Goal: Check status: Check status

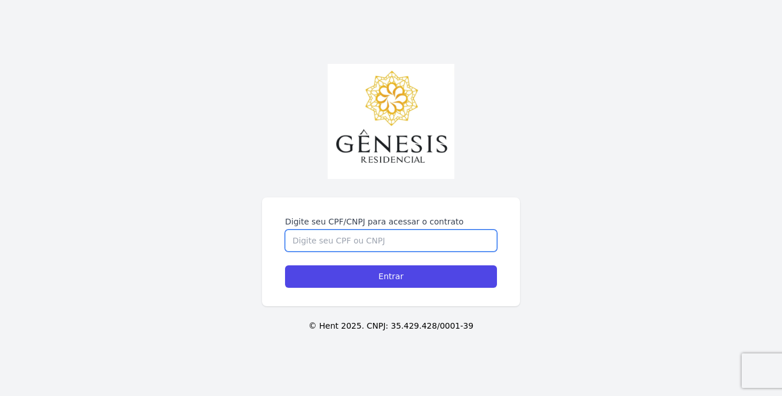
click at [373, 248] on input "Digite seu CPF/CNPJ para acessar o contrato" at bounding box center [391, 241] width 212 height 22
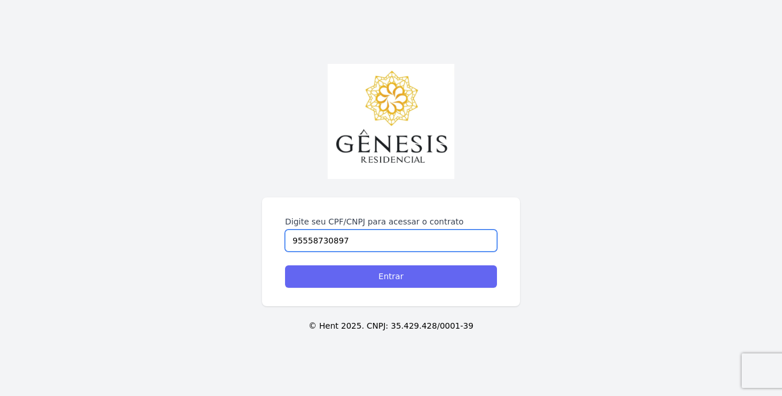
type input "95558730897"
click at [399, 275] on input "Entrar" at bounding box center [391, 277] width 212 height 22
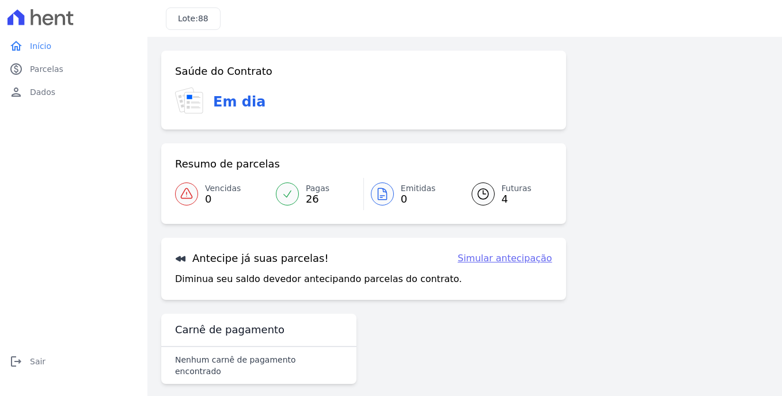
click at [520, 187] on span "Futuras" at bounding box center [517, 189] width 30 height 12
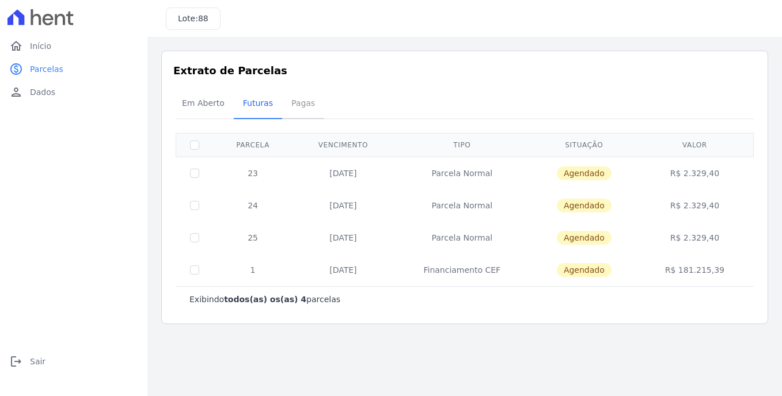
click at [285, 105] on span "Pagas" at bounding box center [303, 103] width 37 height 23
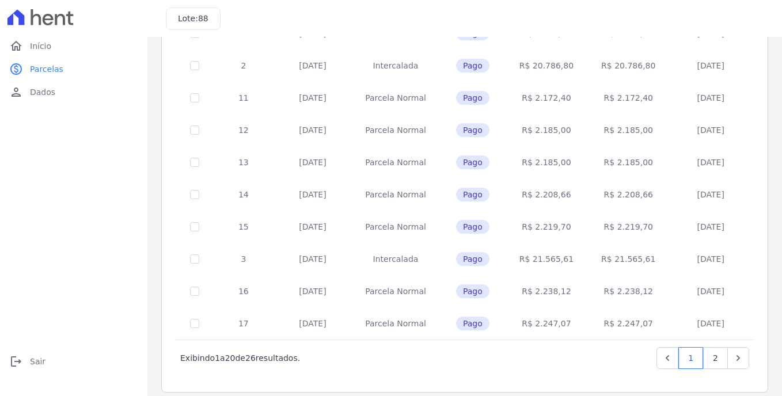
scroll to position [473, 0]
click at [708, 355] on link "2" at bounding box center [715, 357] width 25 height 22
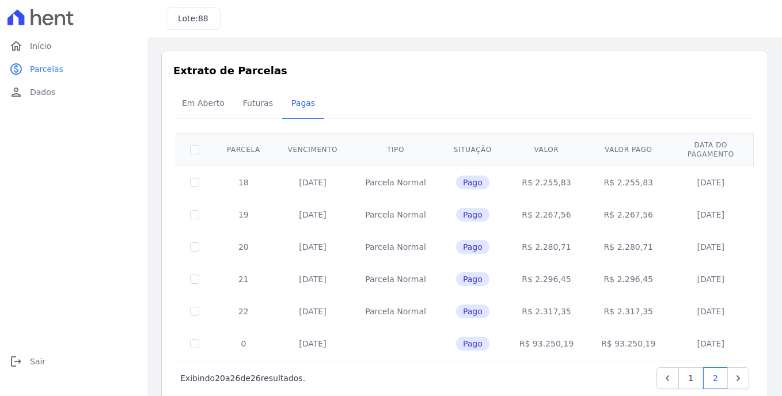
scroll to position [21, 0]
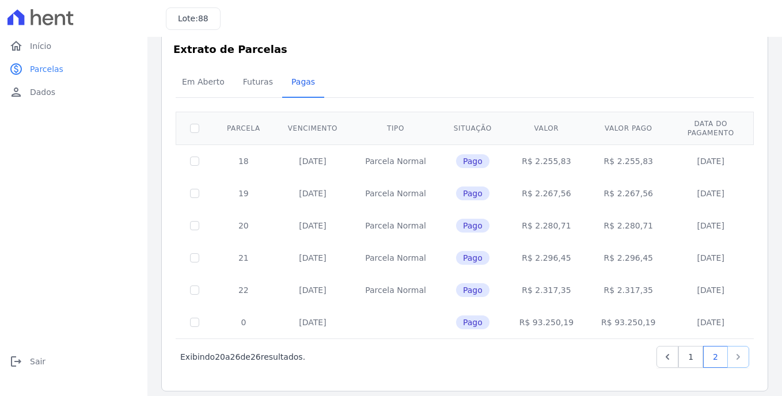
click at [737, 354] on icon "Next" at bounding box center [738, 357] width 3 height 6
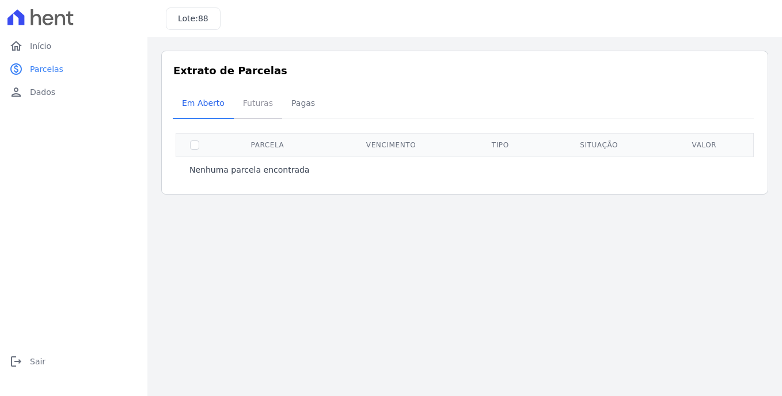
click at [249, 99] on span "Futuras" at bounding box center [258, 103] width 44 height 23
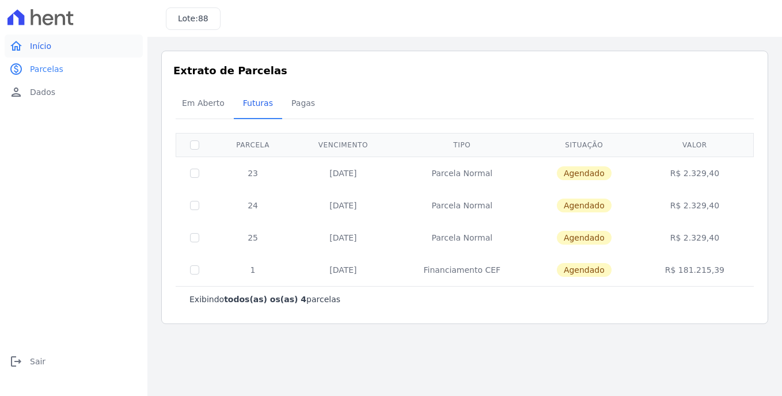
click at [41, 44] on span "Início" at bounding box center [40, 46] width 21 height 12
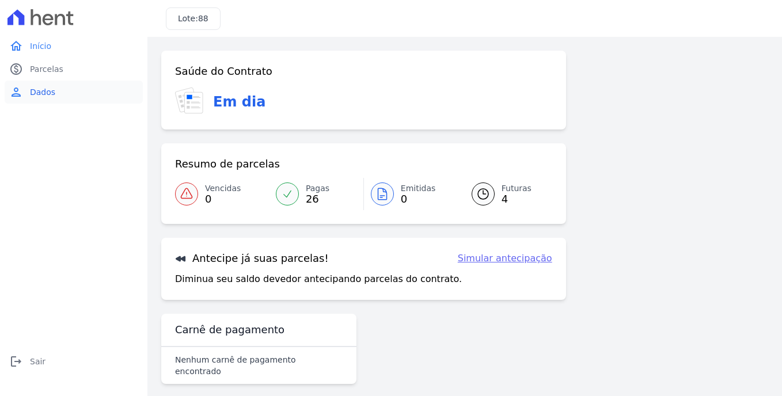
click at [47, 101] on link "person Dados" at bounding box center [74, 92] width 138 height 23
